Goal: Task Accomplishment & Management: Use online tool/utility

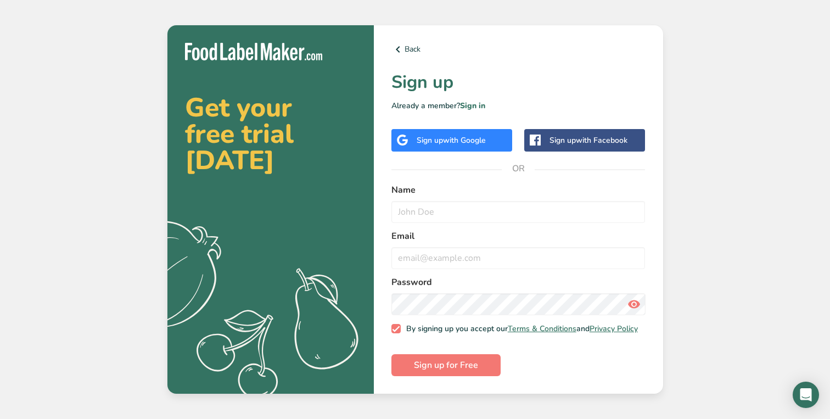
click at [465, 140] on span "with Google" at bounding box center [464, 140] width 43 height 10
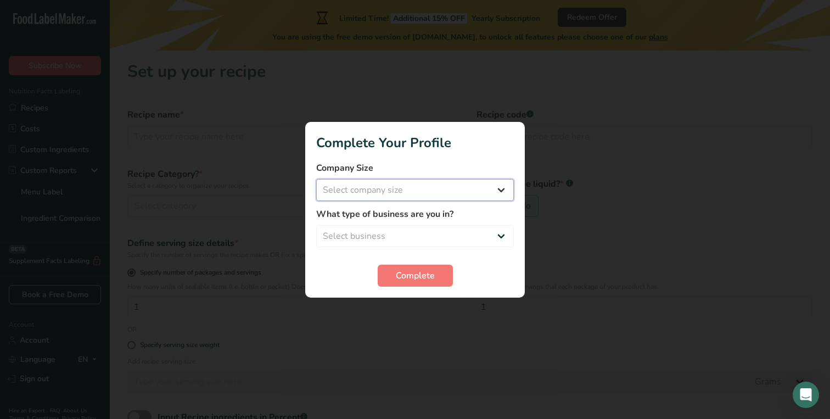
click at [436, 194] on select "Select company size Fewer than 10 Employees 10 to 50 Employees 51 to 500 Employ…" at bounding box center [415, 190] width 198 height 22
select select "1"
click at [316, 179] on select "Select company size Fewer than 10 Employees 10 to 50 Employees 51 to 500 Employ…" at bounding box center [415, 190] width 198 height 22
click at [419, 232] on select "Select business Packaged Food Manufacturer Restaurant & Cafe Bakery Meal Plans …" at bounding box center [415, 236] width 198 height 22
select select "1"
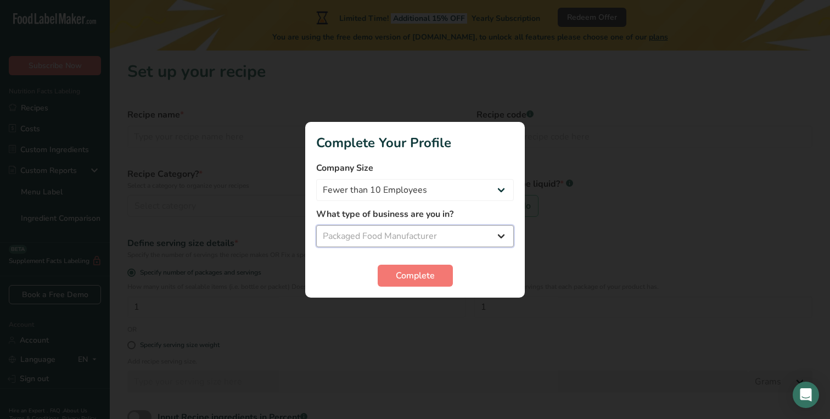
click at [316, 225] on select "Select business Packaged Food Manufacturer Restaurant & Cafe Bakery Meal Plans …" at bounding box center [415, 236] width 198 height 22
click at [403, 272] on span "Complete" at bounding box center [415, 275] width 39 height 13
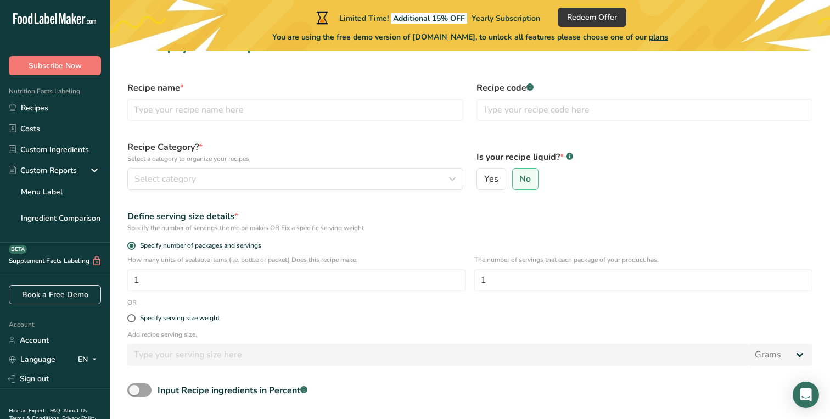
scroll to position [20, 0]
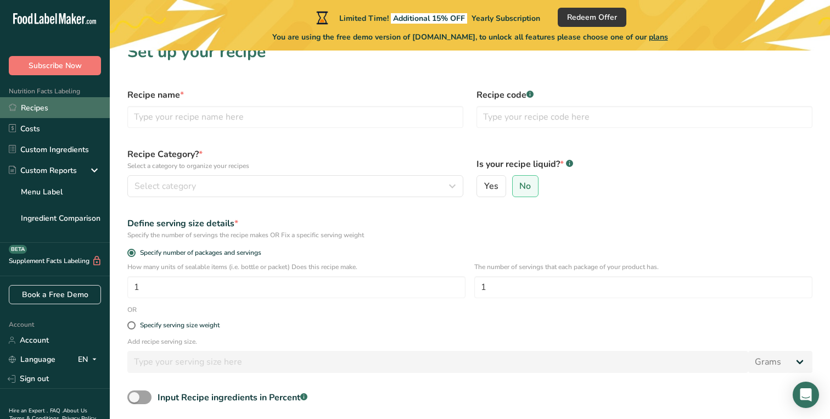
click at [54, 108] on link "Recipes" at bounding box center [55, 107] width 110 height 21
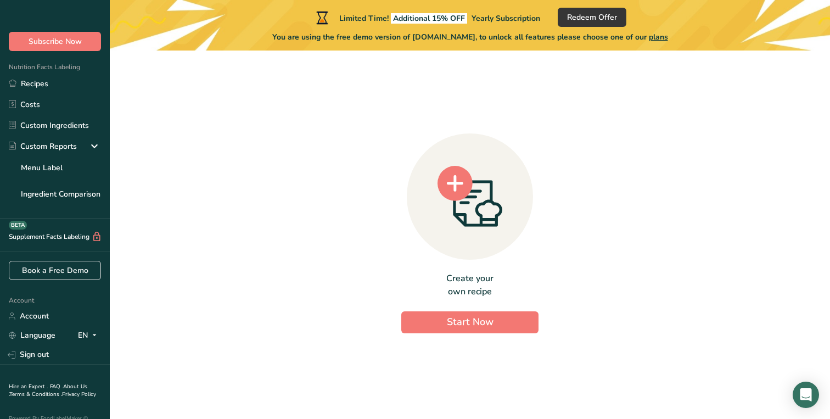
scroll to position [15, 0]
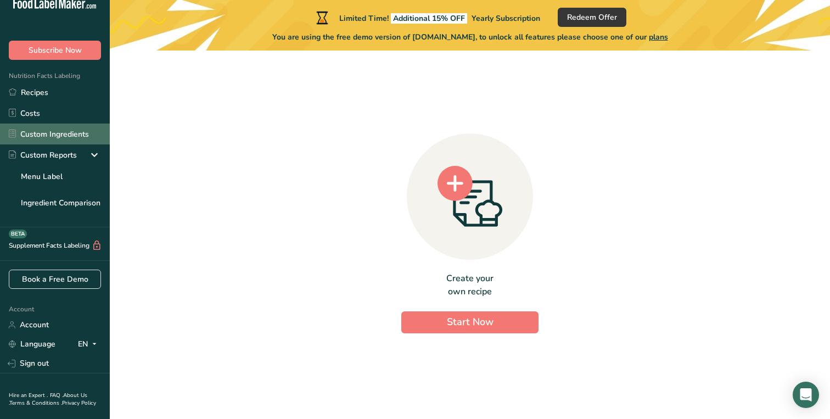
click at [67, 138] on link "Custom Ingredients" at bounding box center [55, 133] width 110 height 21
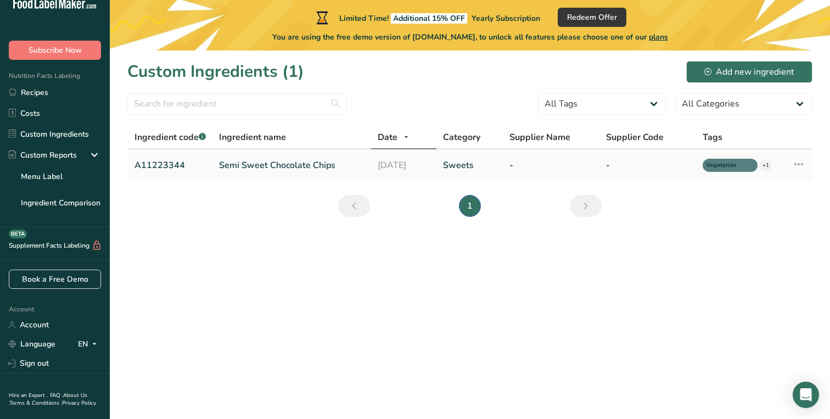
click at [266, 170] on link "Semi Sweet Chocolate Chips" at bounding box center [291, 165] width 145 height 13
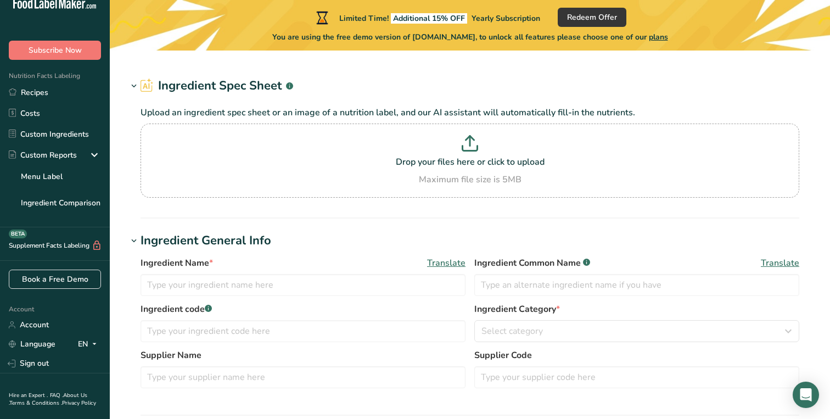
type input "Semi Sweet Chocolate Chips"
type input "Choco Chips"
type input "A11223344"
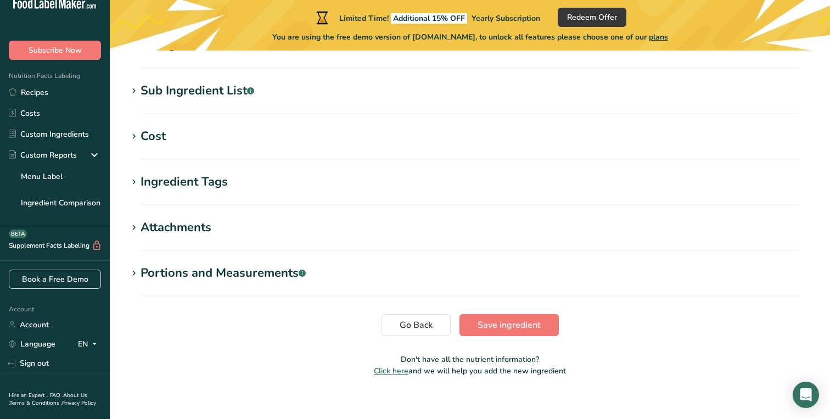
scroll to position [473, 0]
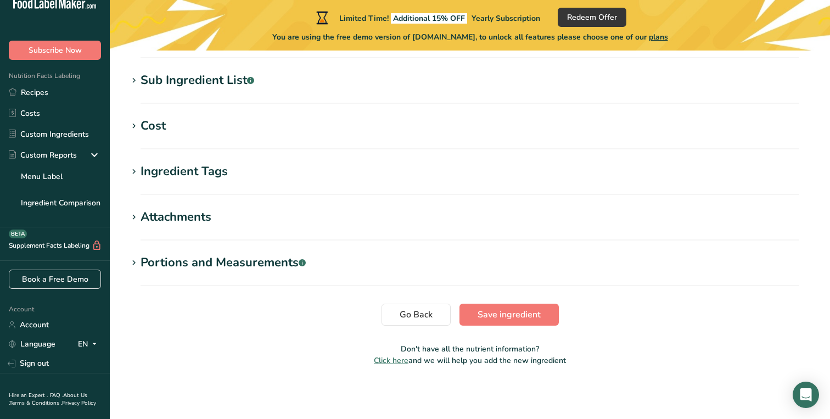
click at [256, 172] on h1 "Ingredient Tags" at bounding box center [469, 171] width 685 height 18
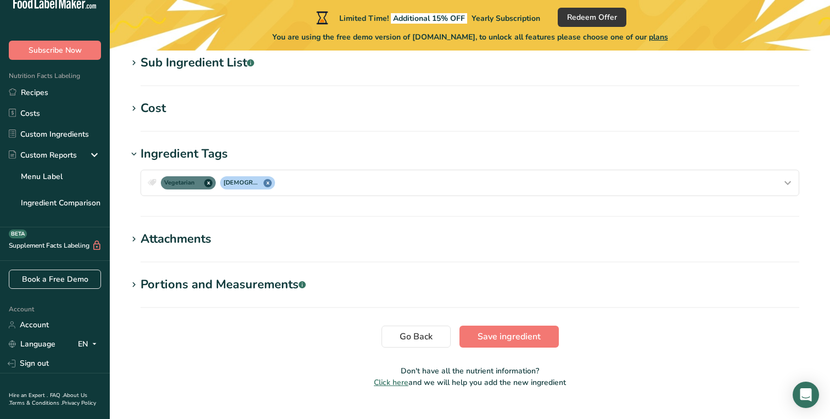
scroll to position [495, 0]
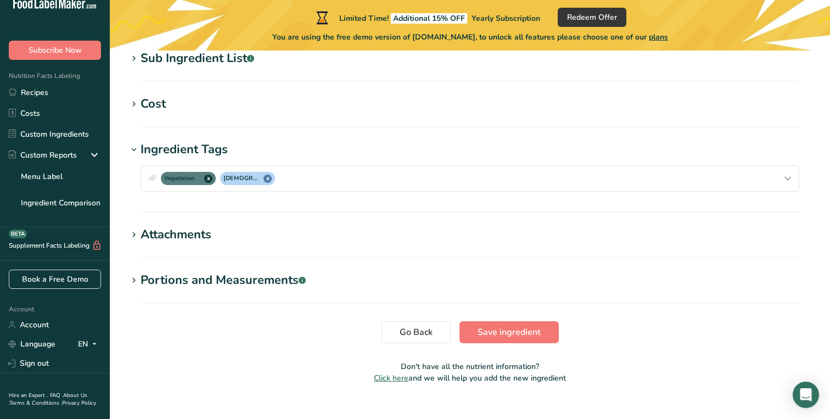
click at [207, 240] on div "Attachments" at bounding box center [175, 235] width 71 height 18
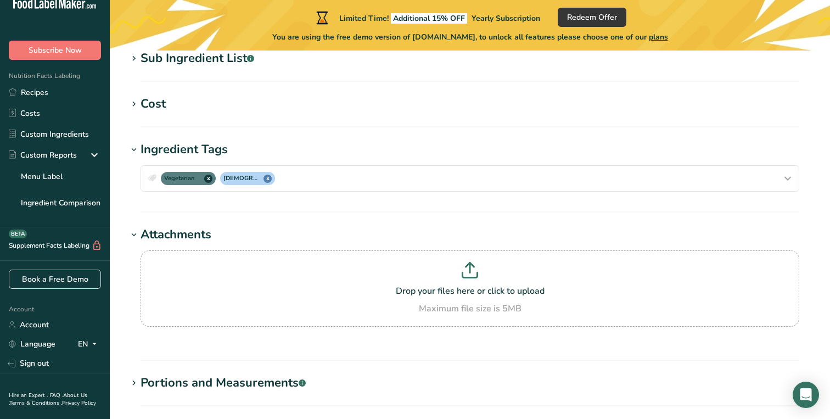
click at [208, 374] on div "Portions and Measurements .a-a{fill:#347362;}.b-a{fill:#fff;}" at bounding box center [222, 383] width 165 height 18
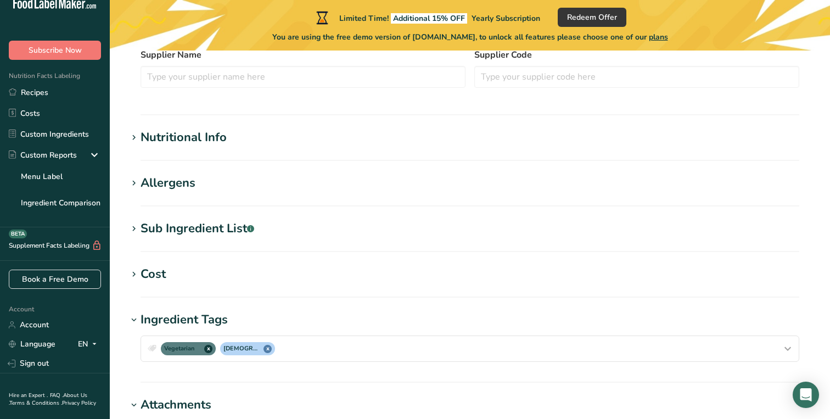
scroll to position [302, 0]
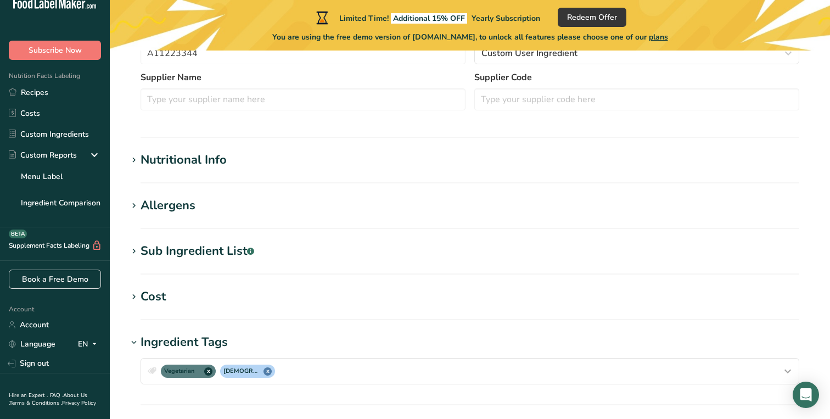
click at [205, 170] on section "Nutritional Info Serving Size .a-a{fill:#347362;}.b-a{fill:#fff;} Add ingredien…" at bounding box center [469, 167] width 685 height 32
click at [196, 161] on div "Nutritional Info" at bounding box center [183, 160] width 86 height 18
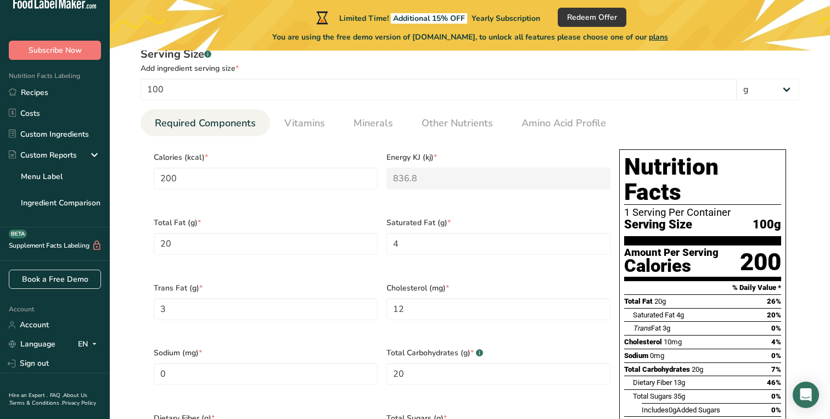
scroll to position [437, 0]
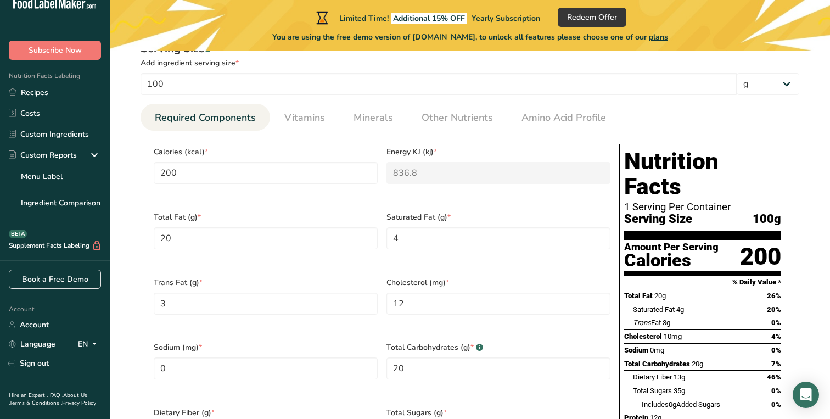
drag, startPoint x: 733, startPoint y: 165, endPoint x: 759, endPoint y: 205, distance: 47.9
click at [760, 205] on section "Nutrition Facts 1 Serving Per Container Serving Size 100g" at bounding box center [702, 194] width 157 height 91
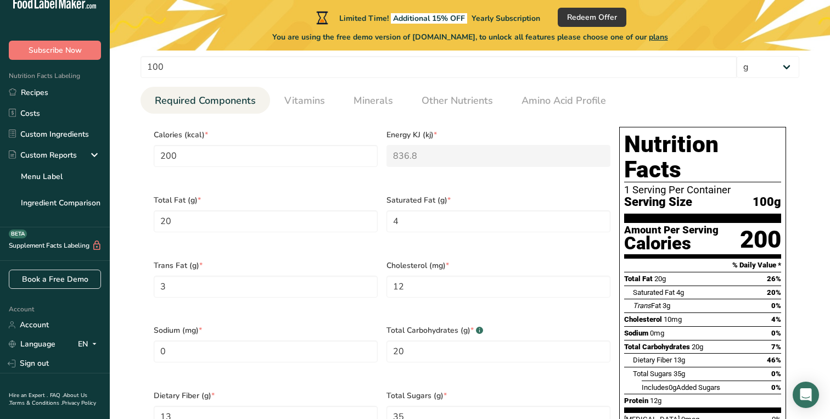
click at [759, 225] on div "200" at bounding box center [760, 239] width 41 height 29
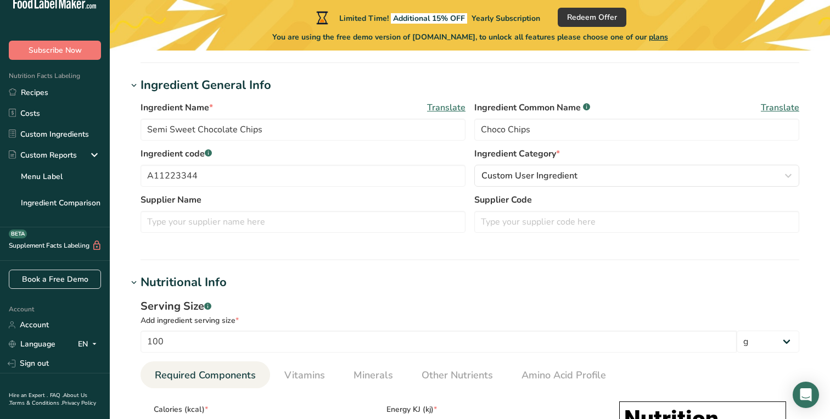
scroll to position [0, 0]
